Goal: Information Seeking & Learning: Learn about a topic

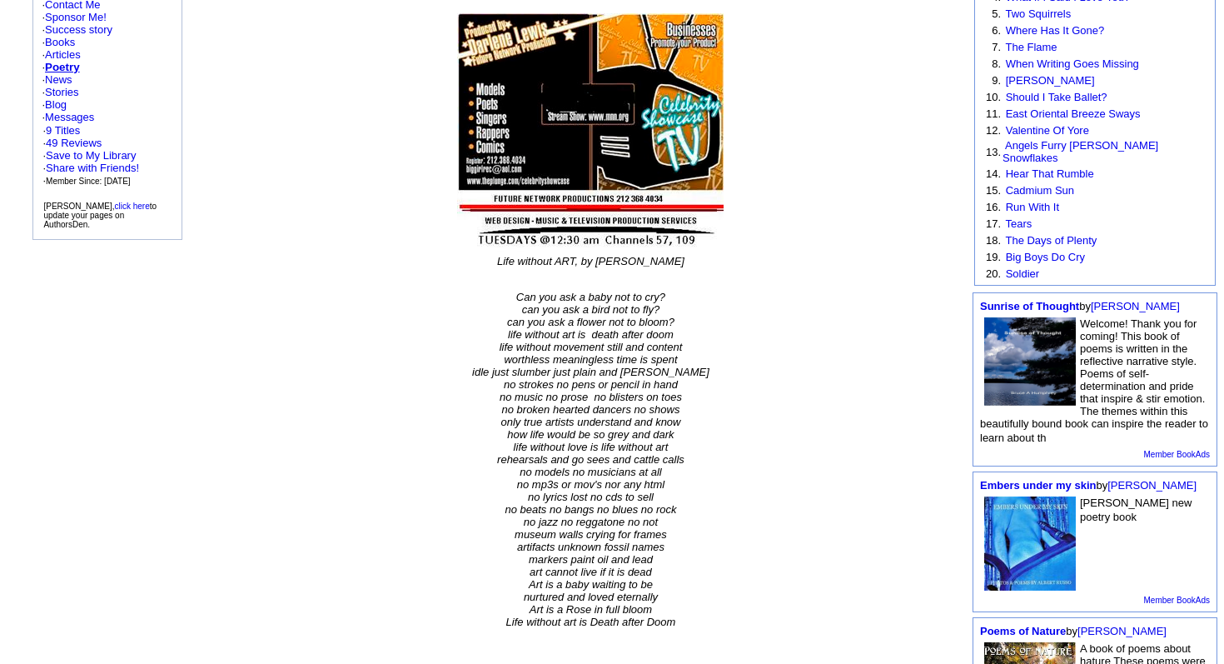
scroll to position [300, 0]
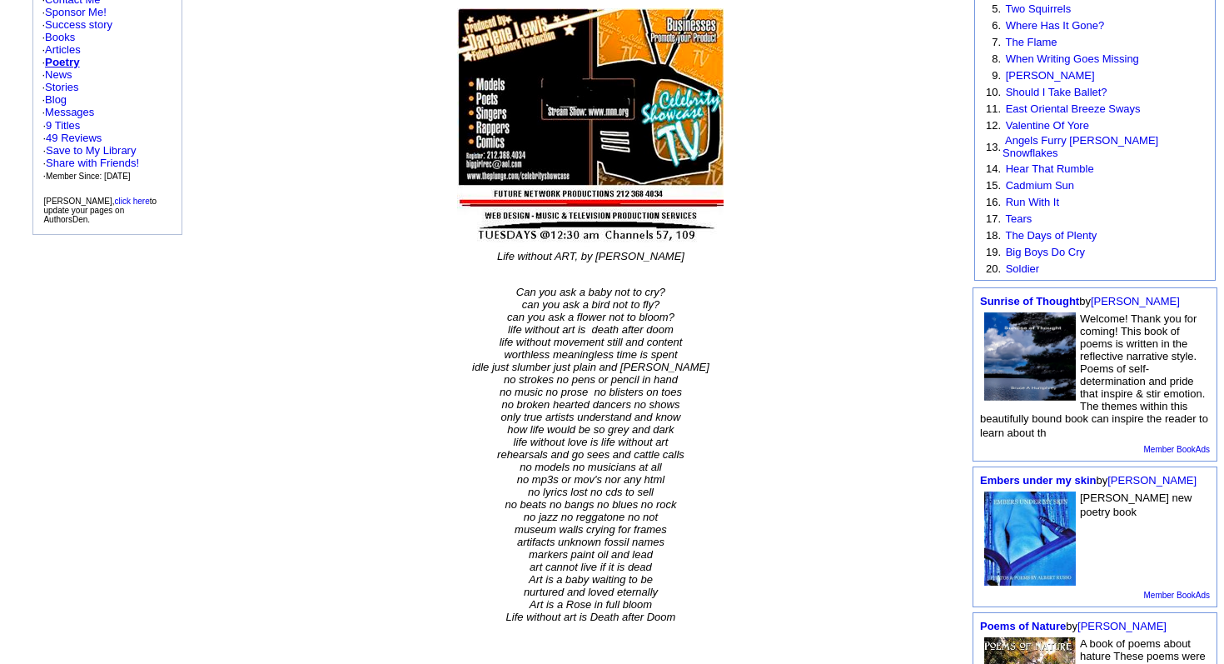
drag, startPoint x: 507, startPoint y: 321, endPoint x: 702, endPoint y: 316, distance: 194.9
click at [702, 316] on td "Life without ART, by [PERSON_NAME] Can you ask a baby not to cry? can you ask a…" at bounding box center [590, 486] width 559 height 475
drag, startPoint x: 510, startPoint y: 321, endPoint x: 538, endPoint y: 323, distance: 28.4
click at [537, 262] on em "Life without ART, by [PERSON_NAME]" at bounding box center [590, 256] width 187 height 12
drag, startPoint x: 508, startPoint y: 322, endPoint x: 646, endPoint y: 331, distance: 138.5
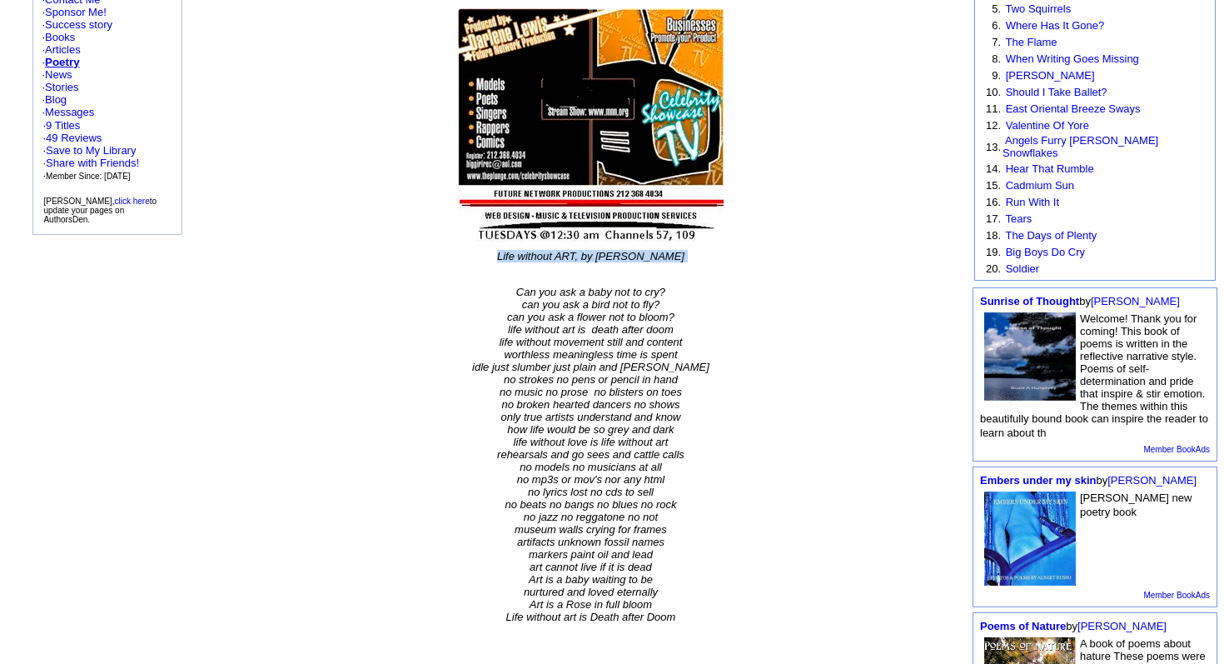
click at [646, 275] on p "Life without ART, by [PERSON_NAME]" at bounding box center [590, 262] width 557 height 25
copy em "Life without ART, by [PERSON_NAME]"
click at [734, 456] on p "Can you ask a baby not to cry? can you ask a bird not to fly? can you ask a flo…" at bounding box center [590, 492] width 557 height 412
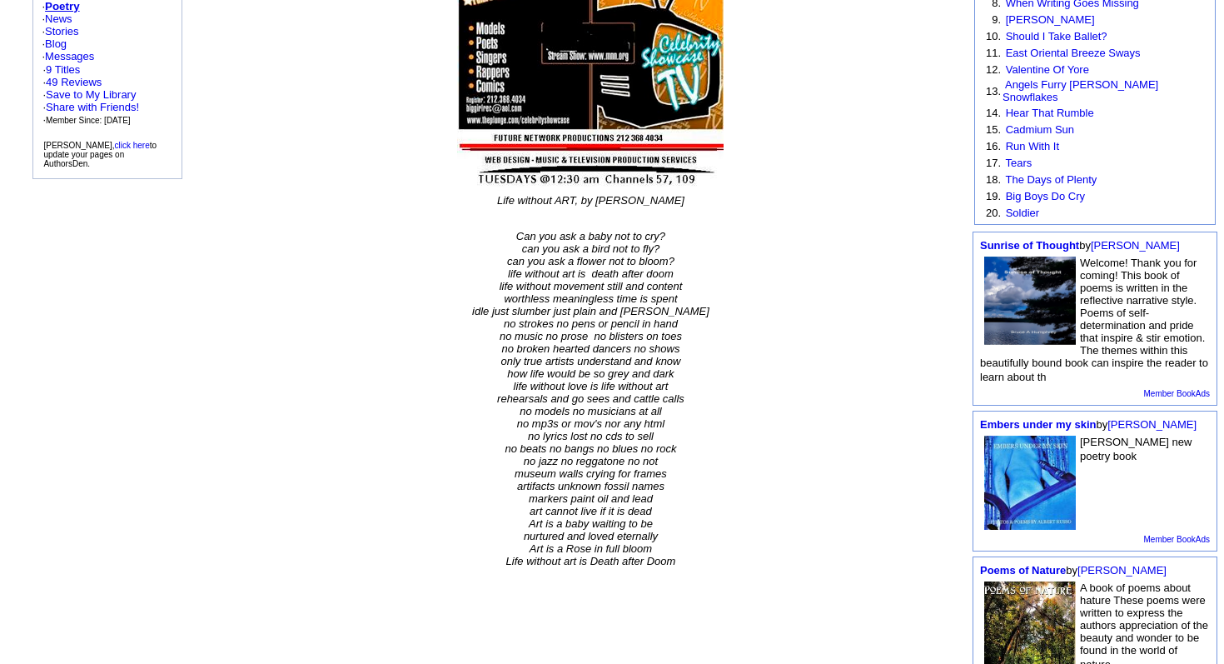
scroll to position [356, 0]
drag, startPoint x: 501, startPoint y: 331, endPoint x: 611, endPoint y: 333, distance: 109.9
click at [612, 333] on p "Can you ask a baby not to cry? can you ask a bird not to fly? can you ask a flo…" at bounding box center [590, 435] width 557 height 412
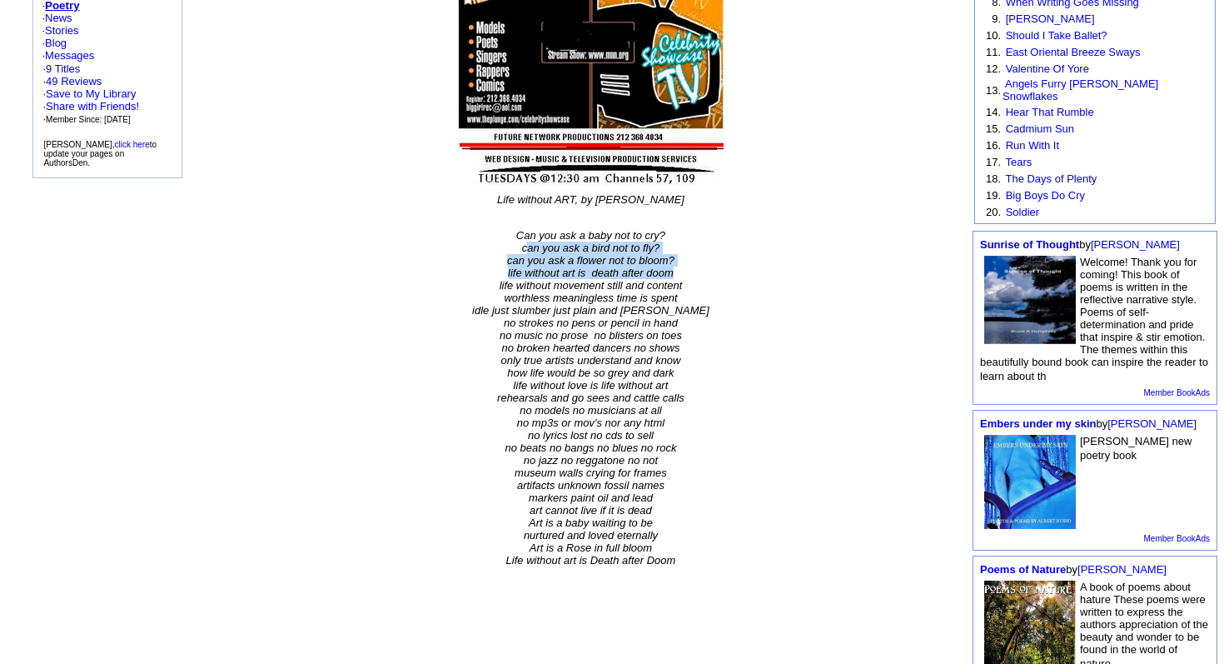
drag, startPoint x: 525, startPoint y: 316, endPoint x: 694, endPoint y: 344, distance: 171.4
click at [694, 345] on p "Can you ask a baby not to cry? can you ask a bird not to fly? can you ask a flo…" at bounding box center [590, 435] width 557 height 412
click at [526, 318] on em "Can you ask a baby not to cry? can you ask a bird not to fly? can you ask a flo…" at bounding box center [590, 397] width 237 height 337
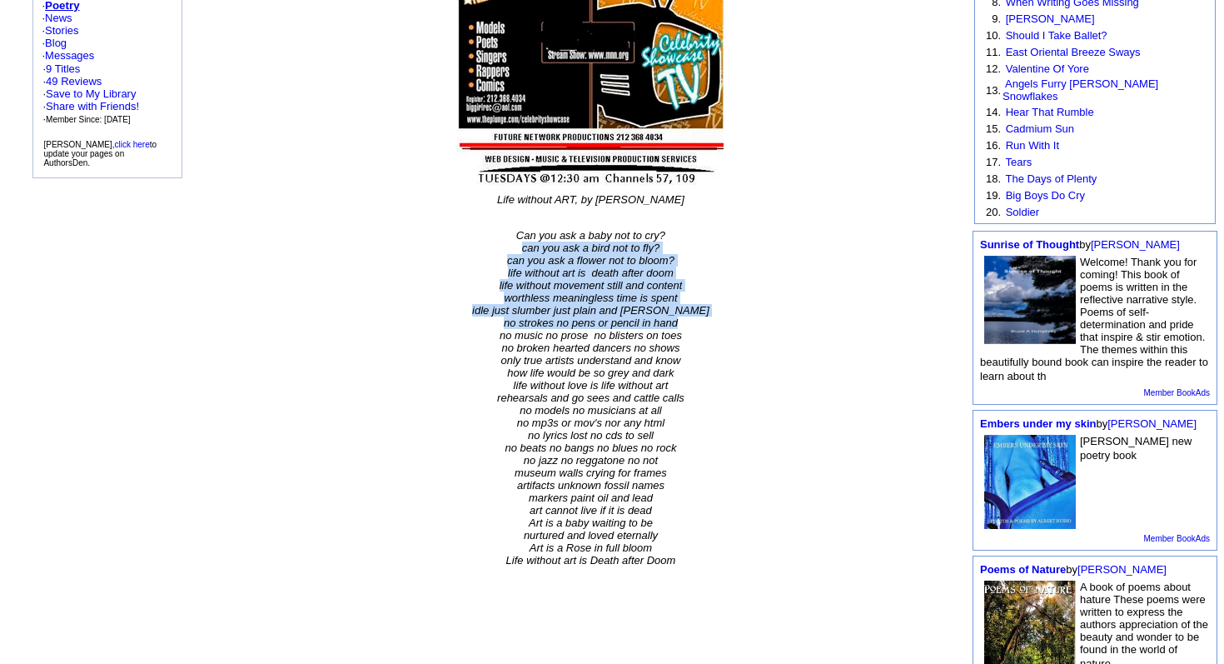
drag, startPoint x: 518, startPoint y: 316, endPoint x: 705, endPoint y: 390, distance: 201.2
click at [705, 391] on p "Can you ask a baby not to cry? can you ask a bird not to fly? can you ask a flo…" at bounding box center [590, 435] width 557 height 412
copy em "can you ask a bird not to fly? can you ask a flower not to bloom? life without …"
